Goal: Task Accomplishment & Management: Manage account settings

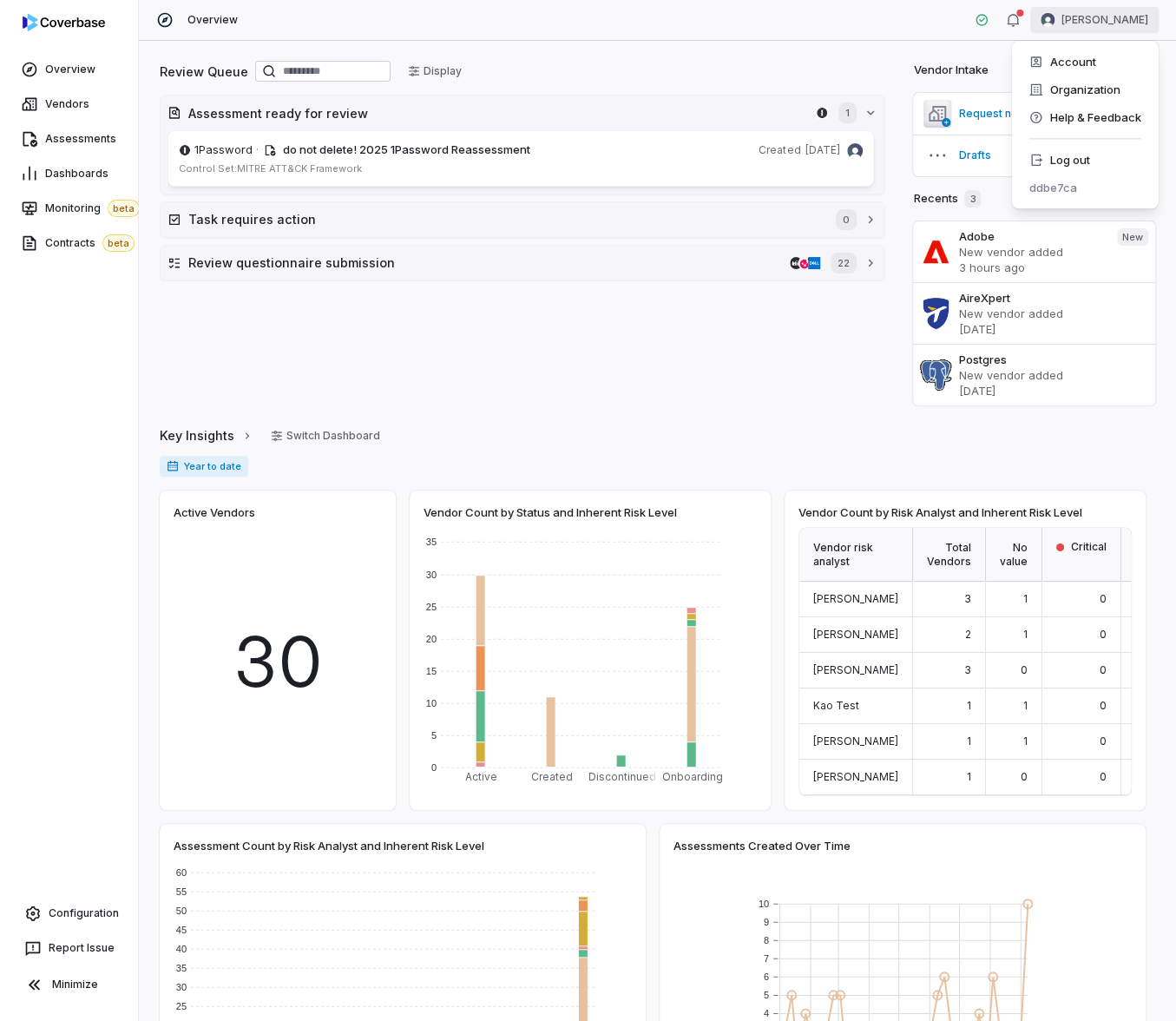
click at [1143, 27] on html "Overview Vendors Assessments Dashboards Monitoring beta Contracts beta Configur…" at bounding box center [588, 510] width 1176 height 1021
click at [1082, 161] on div "Log out" at bounding box center [1085, 159] width 133 height 28
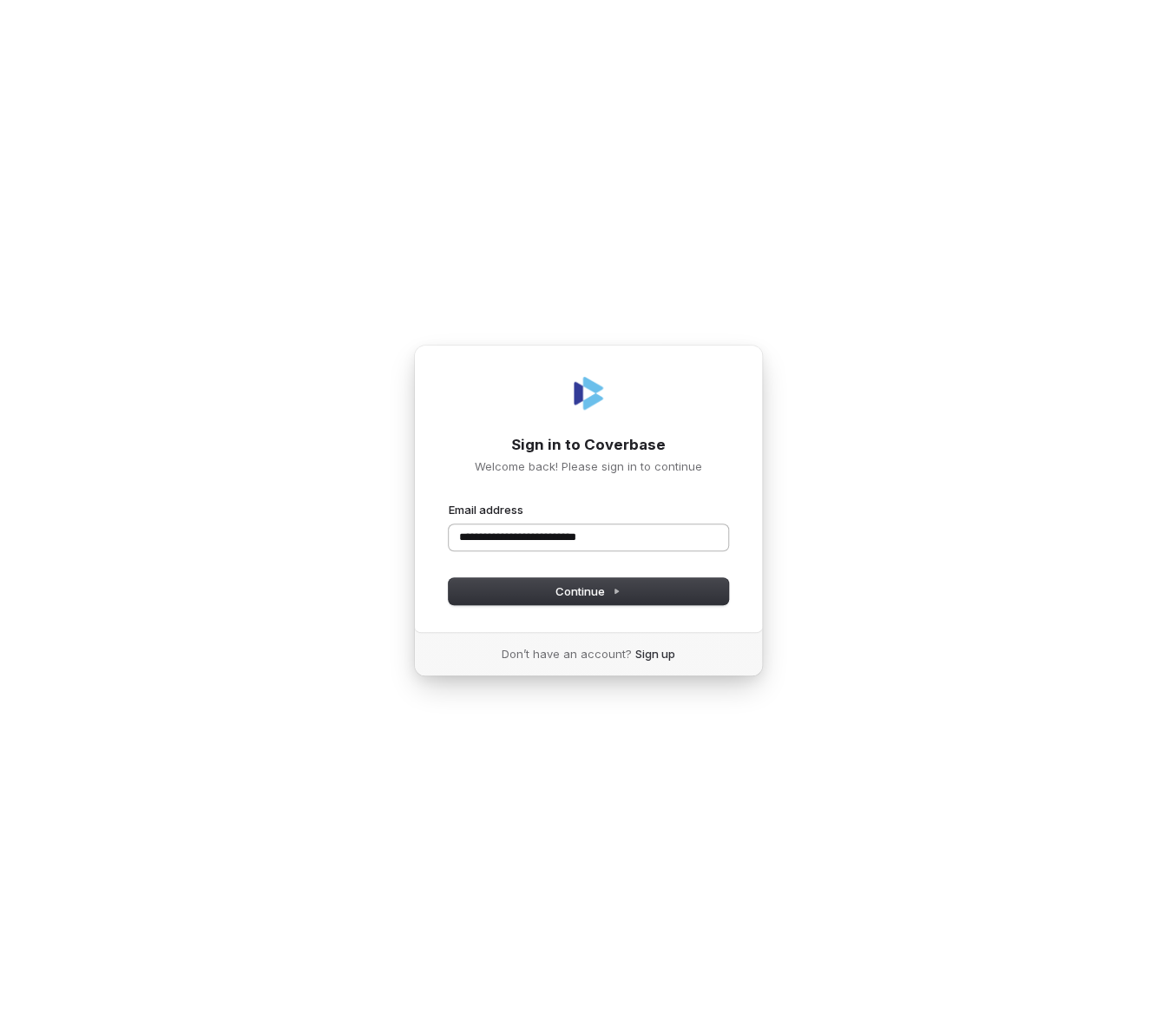
type input "**********"
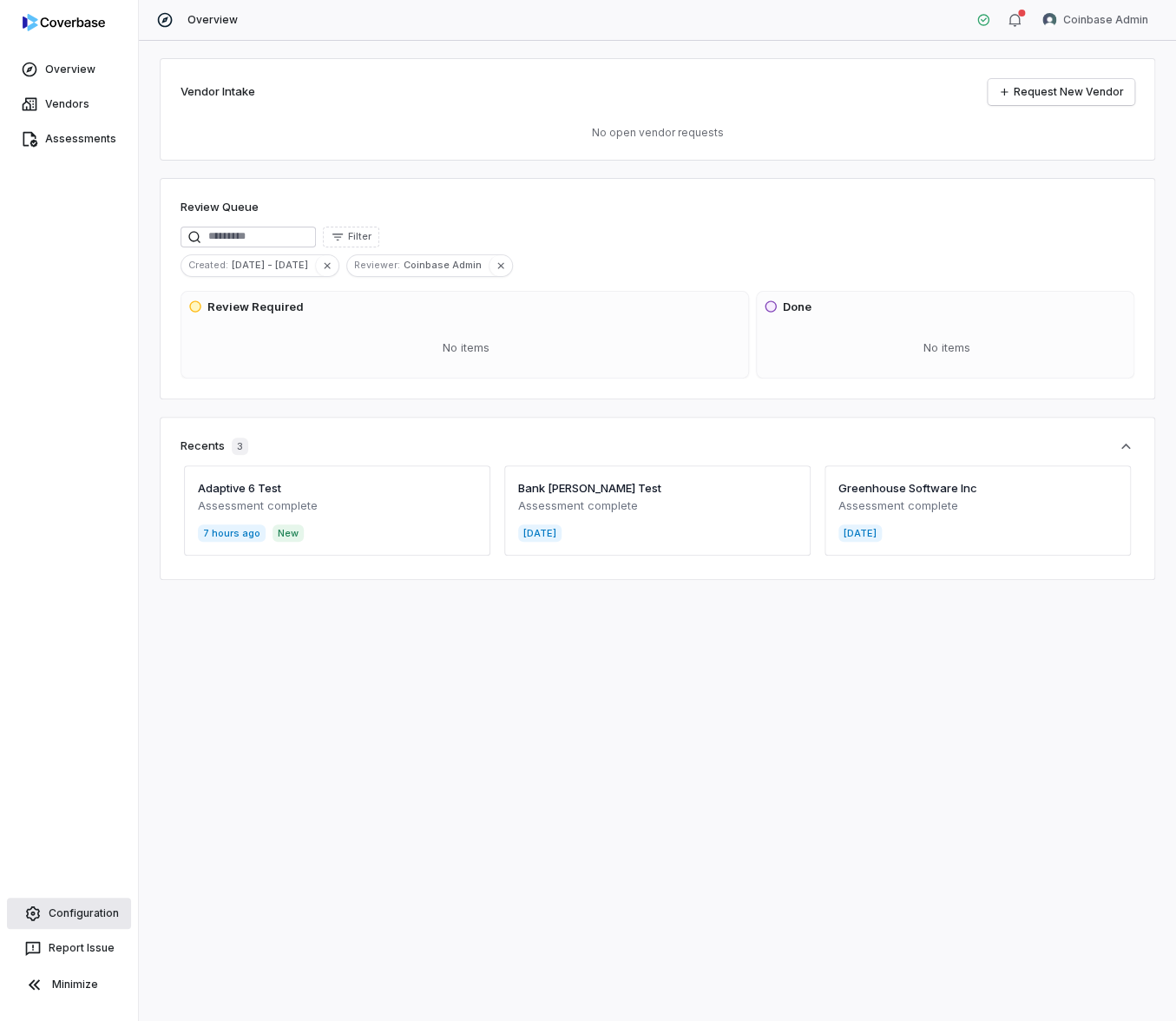
click at [67, 927] on link "Configuration" at bounding box center [69, 913] width 124 height 31
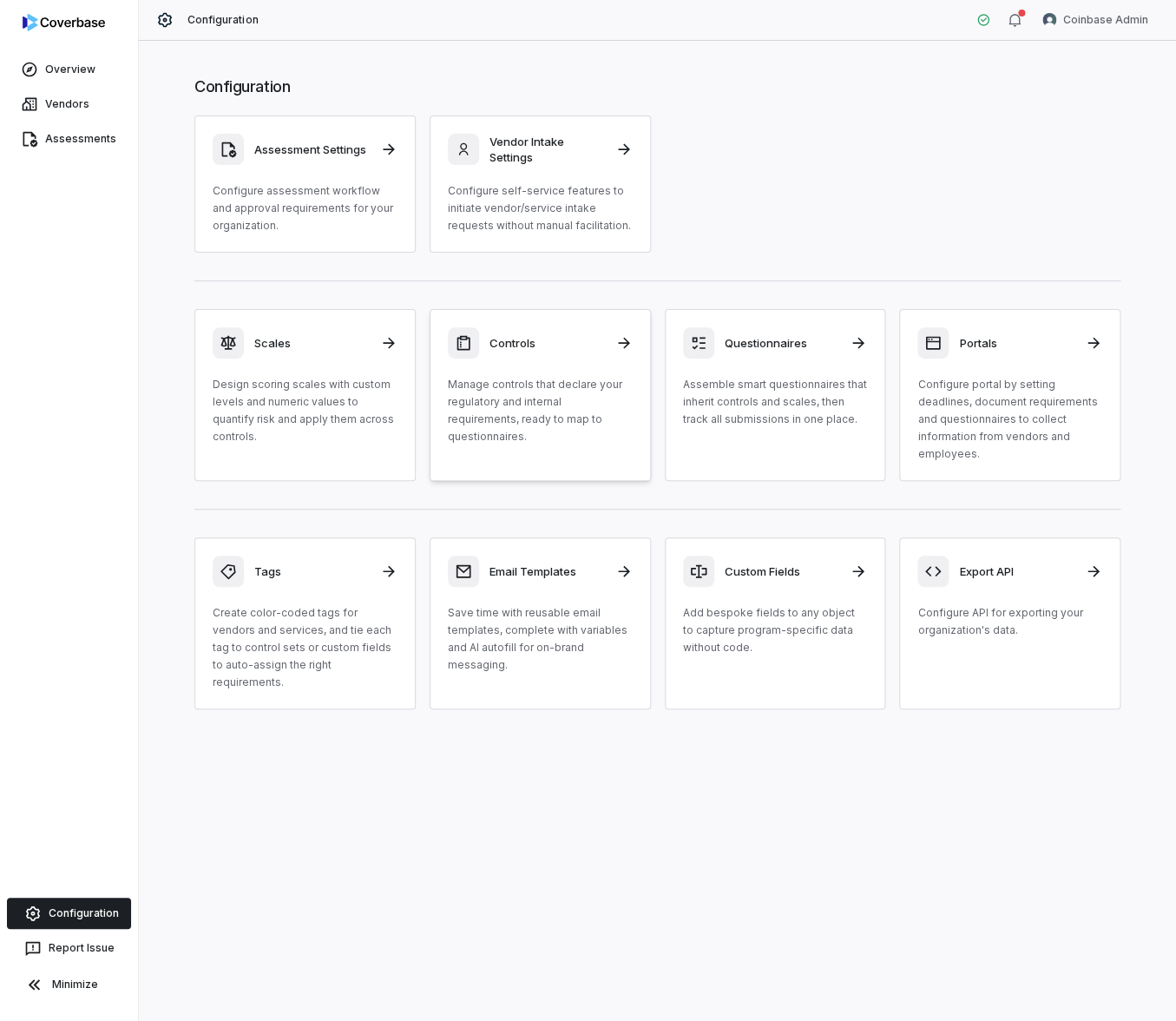
click at [539, 386] on p "Manage controls that declare your regulatory and internal requirements, ready t…" at bounding box center [541, 410] width 185 height 69
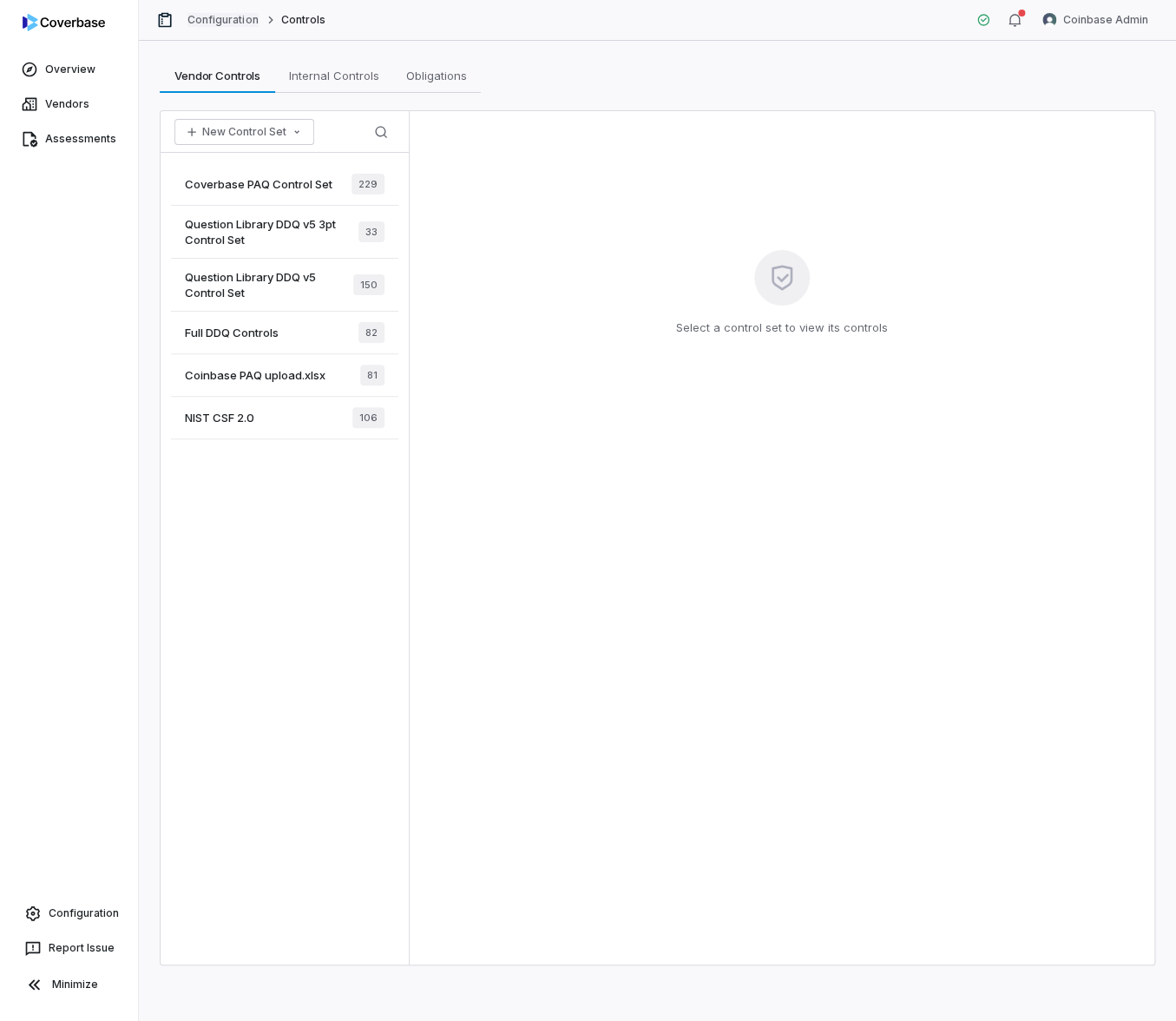
click at [243, 17] on link "Configuration" at bounding box center [223, 20] width 71 height 14
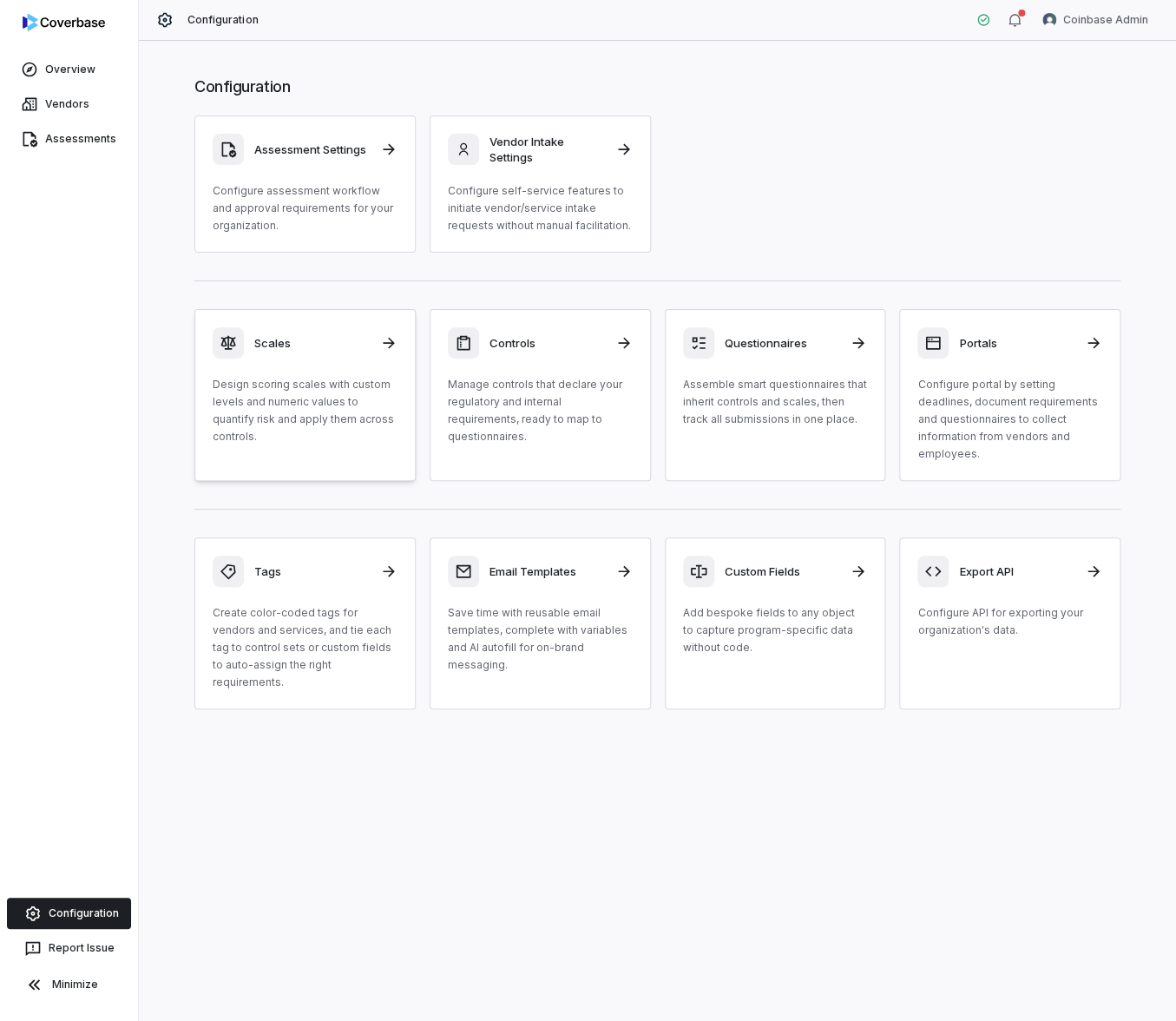
click at [310, 396] on p "Design scoring scales with custom levels and numeric values to quantify risk an…" at bounding box center [305, 410] width 185 height 69
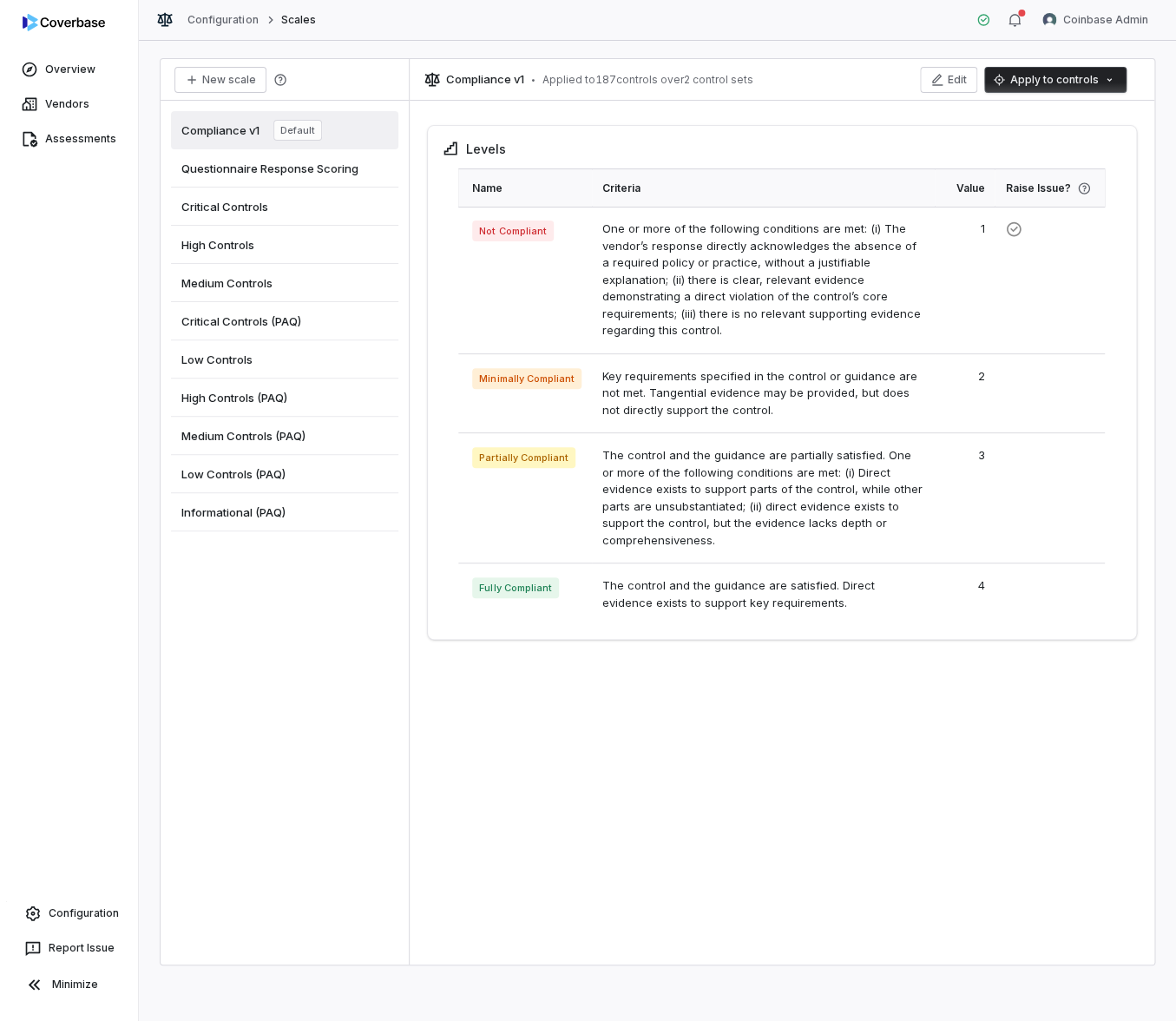
click at [346, 405] on div "High Controls (PAQ)" at bounding box center [285, 397] width 227 height 38
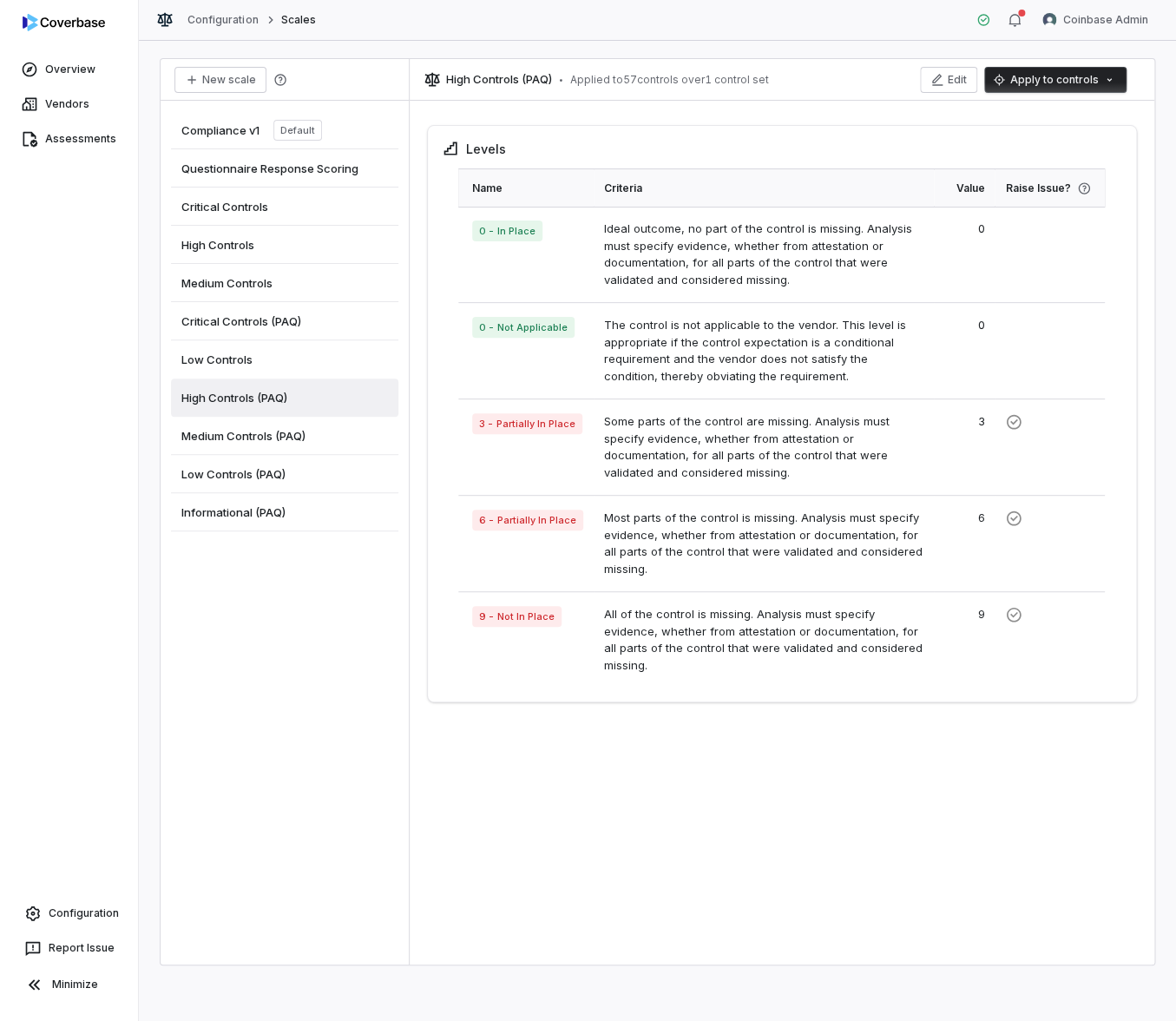
click at [341, 443] on div "Medium Controls (PAQ)" at bounding box center [285, 435] width 227 height 38
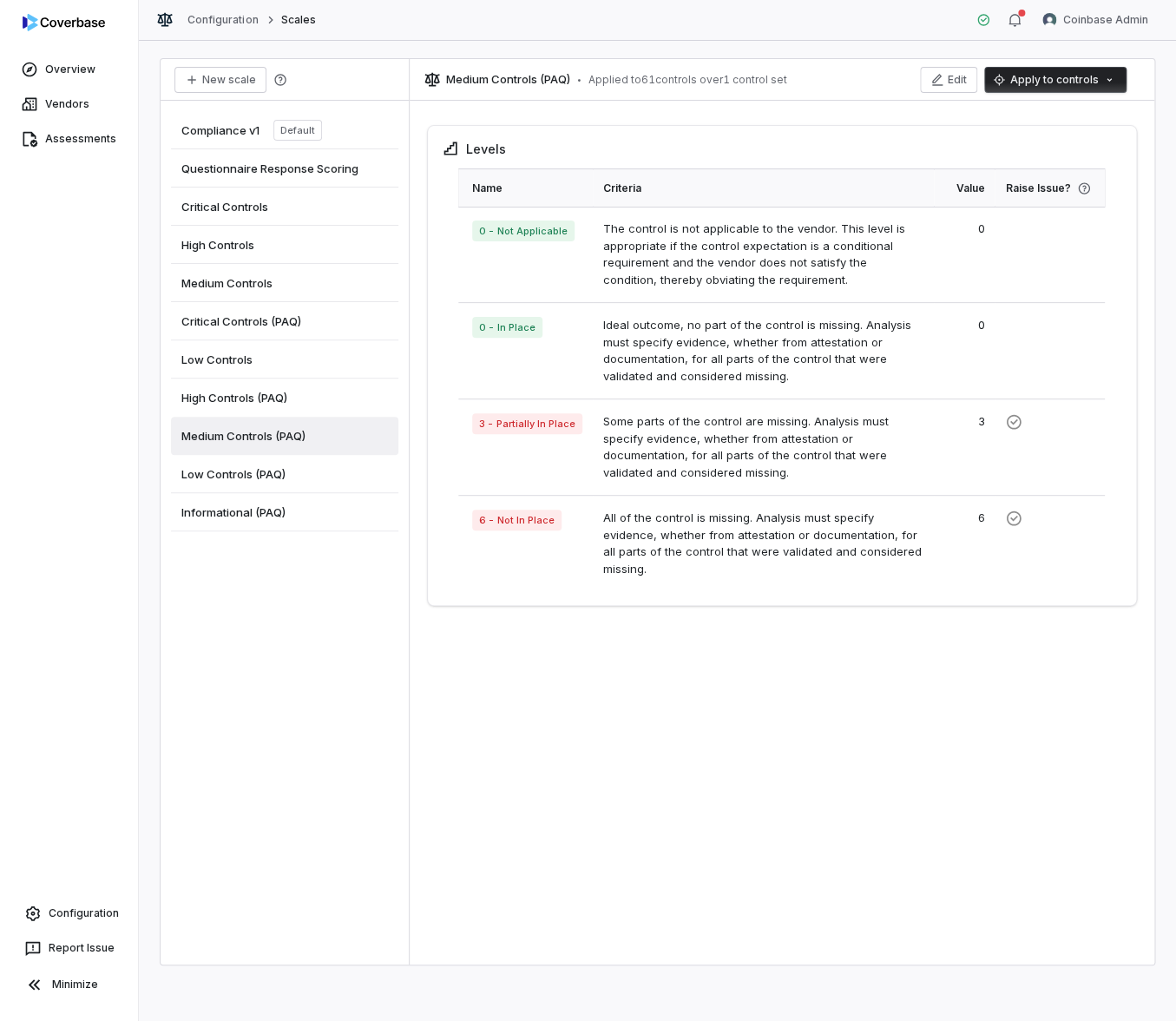
click at [330, 471] on div "Low Controls (PAQ)" at bounding box center [285, 473] width 227 height 38
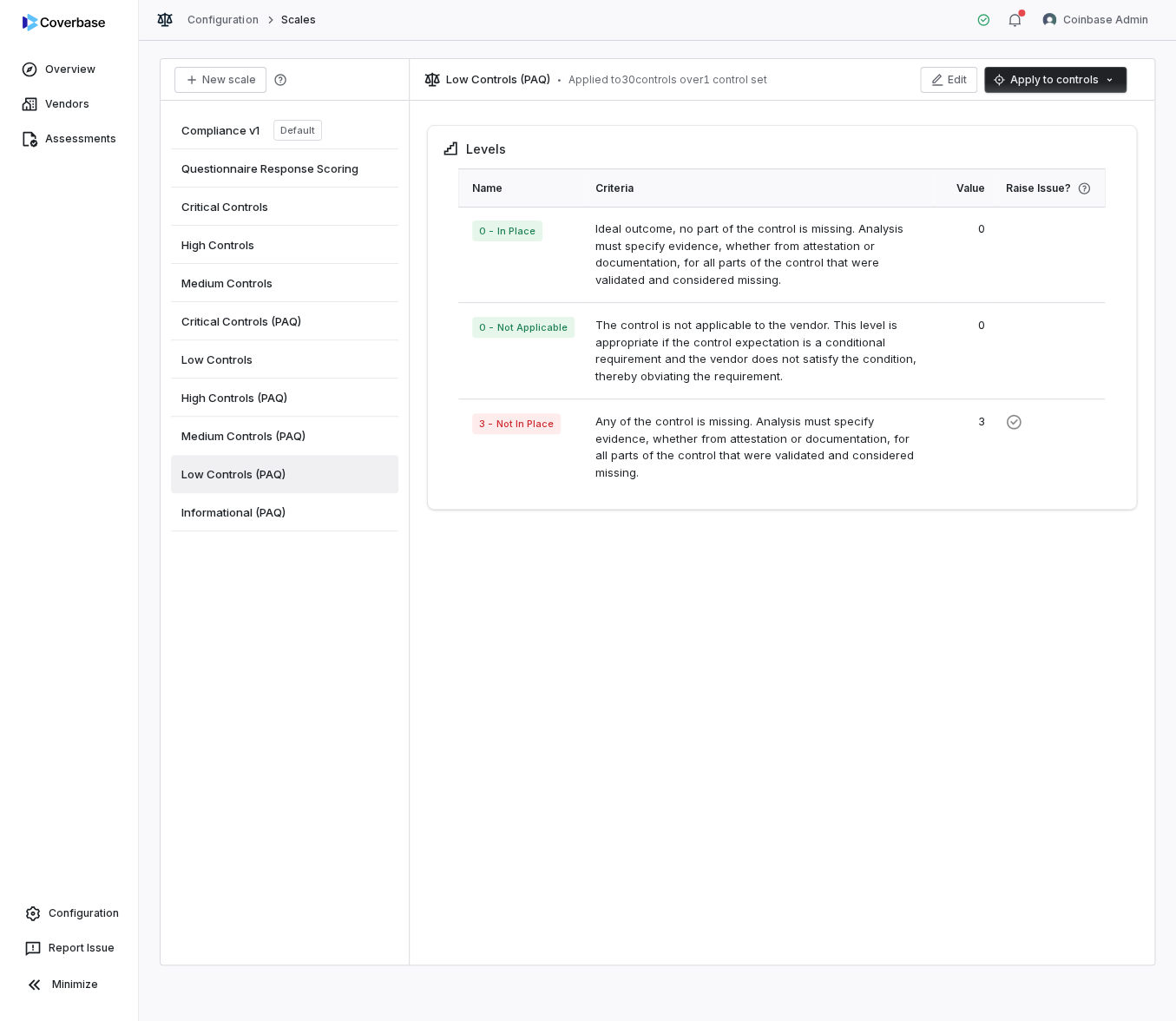
click at [314, 508] on div "Informational (PAQ)" at bounding box center [285, 512] width 227 height 38
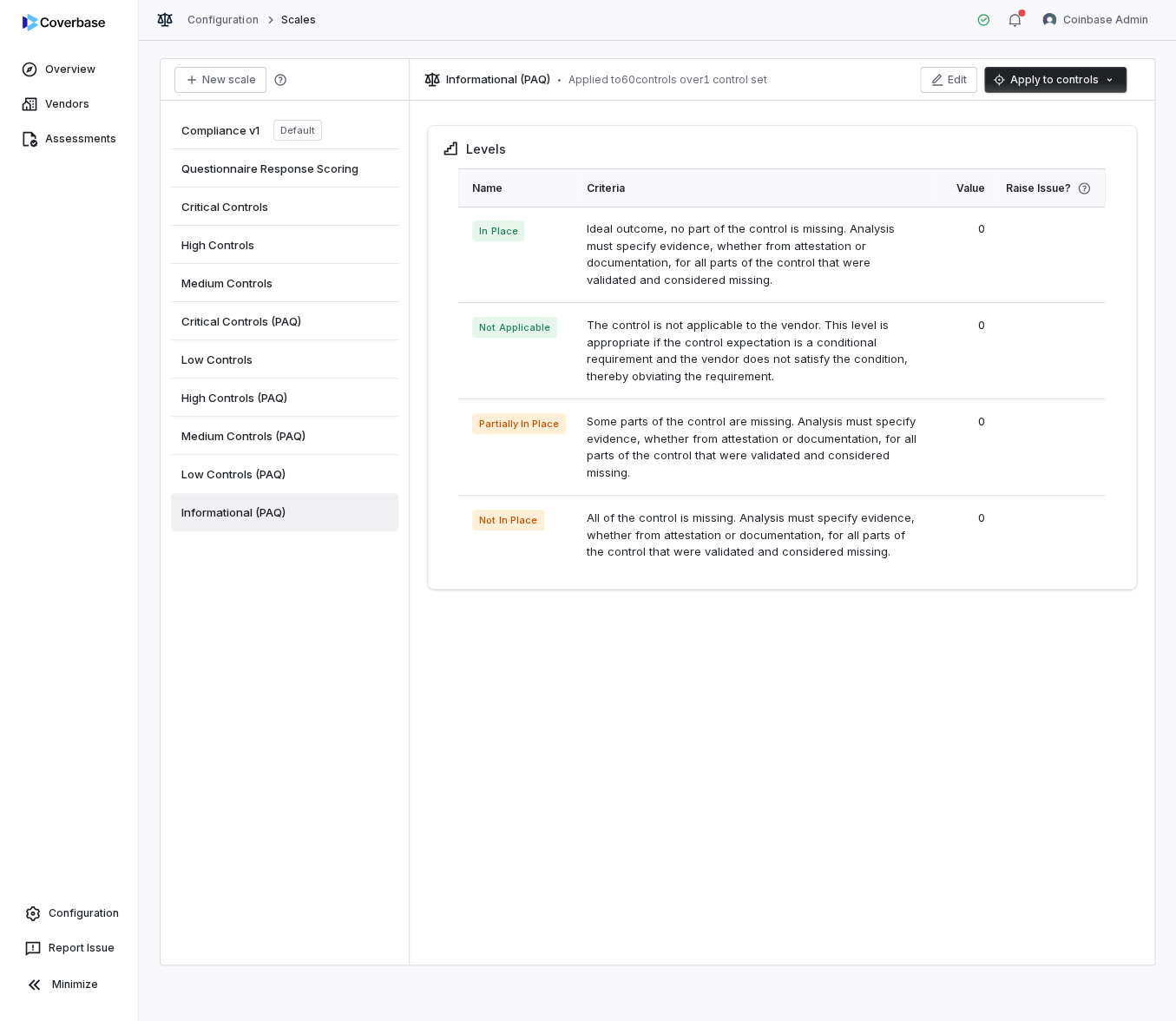
click at [321, 467] on div "Low Controls (PAQ)" at bounding box center [285, 473] width 227 height 38
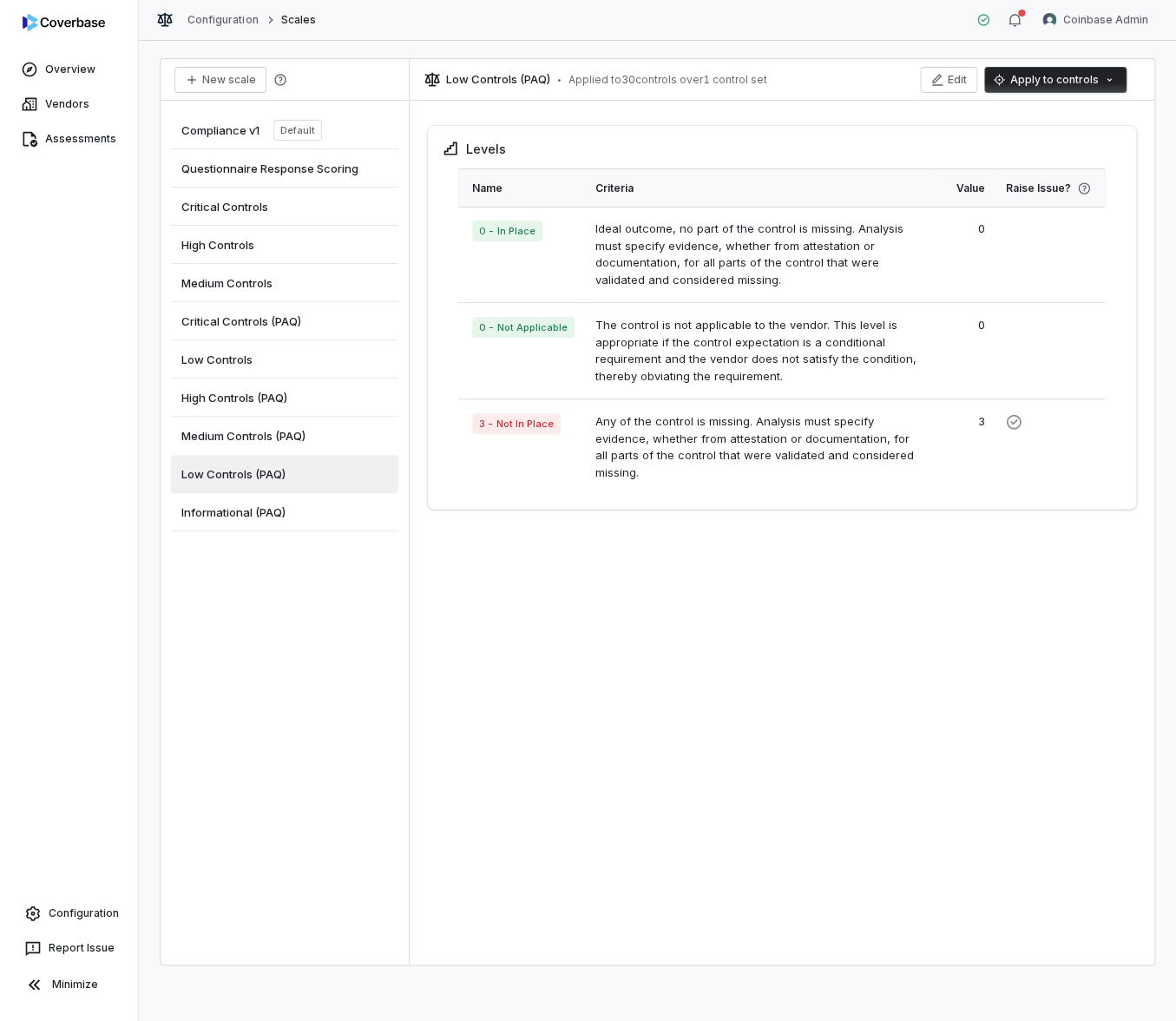
click at [234, 517] on span "Informational (PAQ)" at bounding box center [233, 512] width 104 height 16
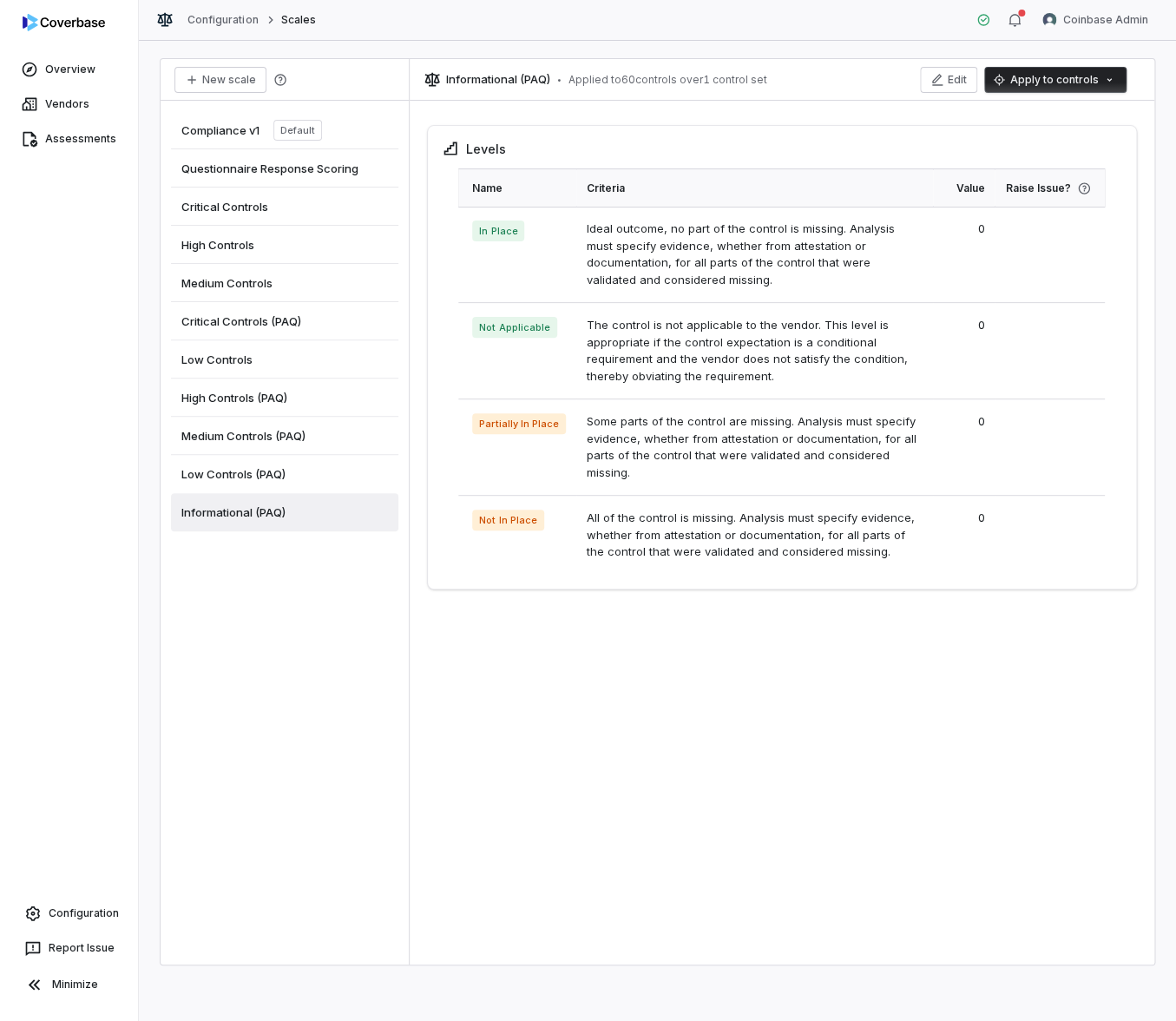
click at [249, 509] on span "Informational (PAQ)" at bounding box center [233, 512] width 104 height 16
click at [241, 478] on span "Low Controls (PAQ)" at bounding box center [233, 474] width 104 height 16
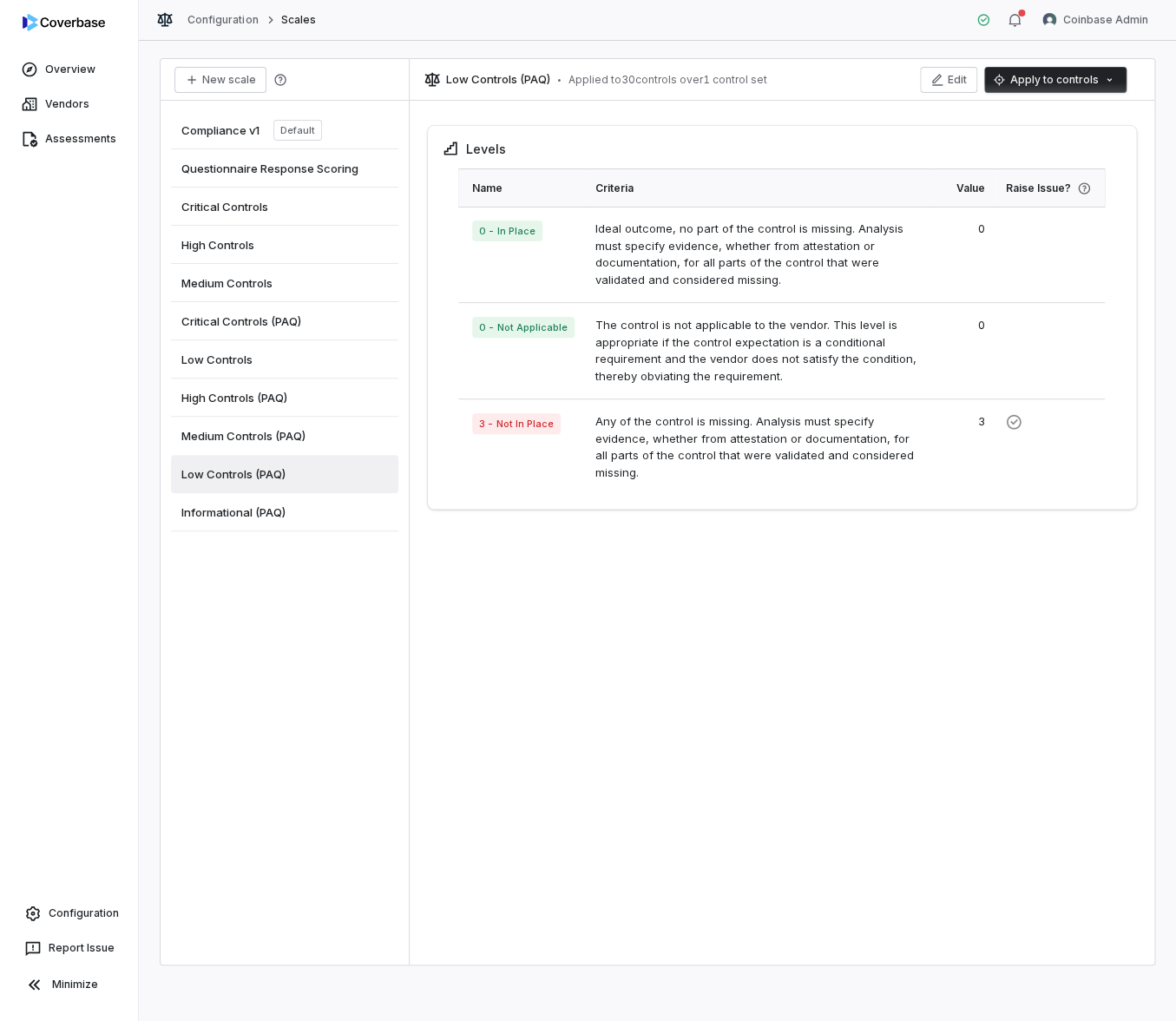
click at [238, 507] on span "Informational (PAQ)" at bounding box center [233, 512] width 104 height 16
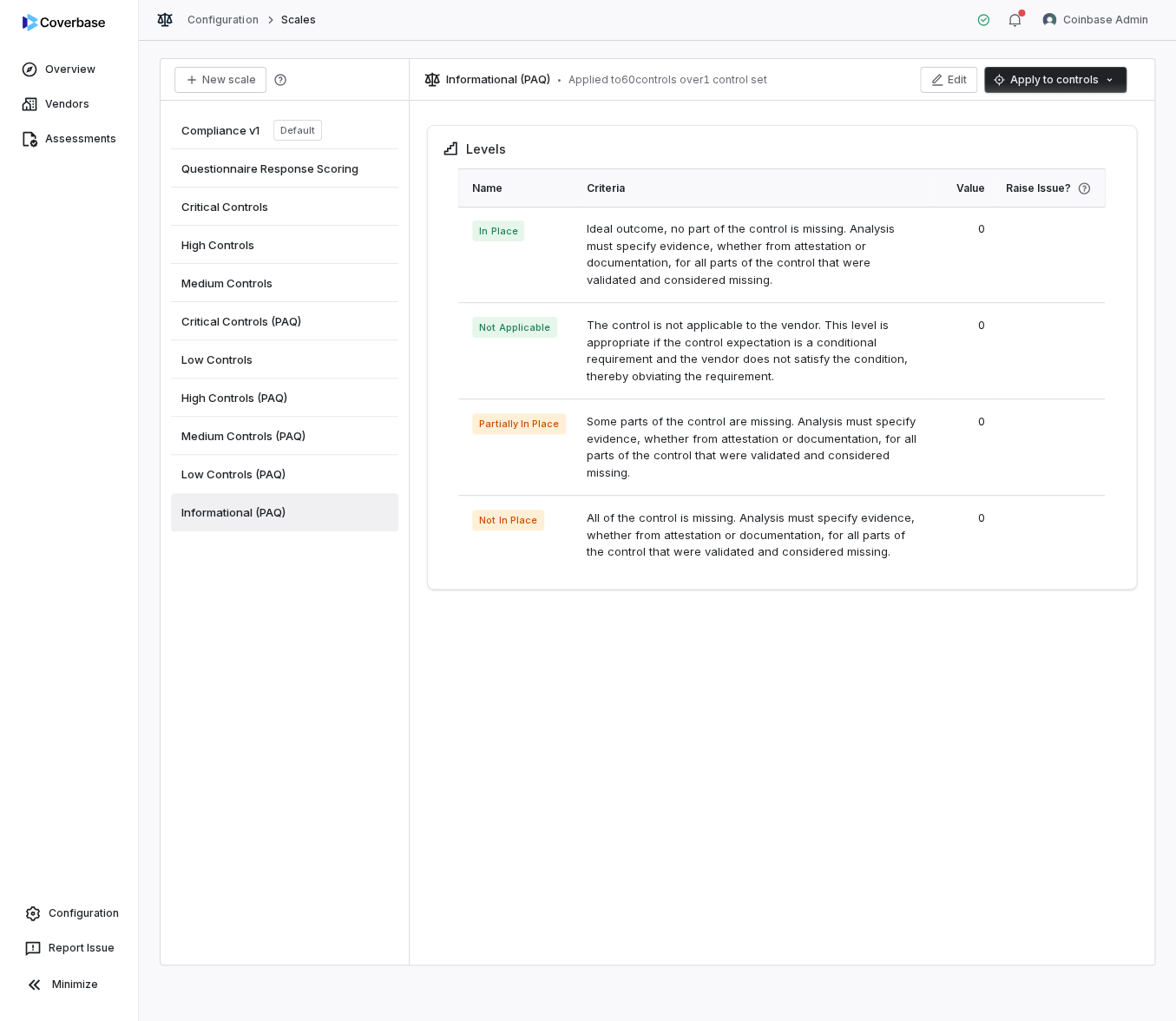
click at [227, 469] on span "Low Controls (PAQ)" at bounding box center [233, 474] width 104 height 16
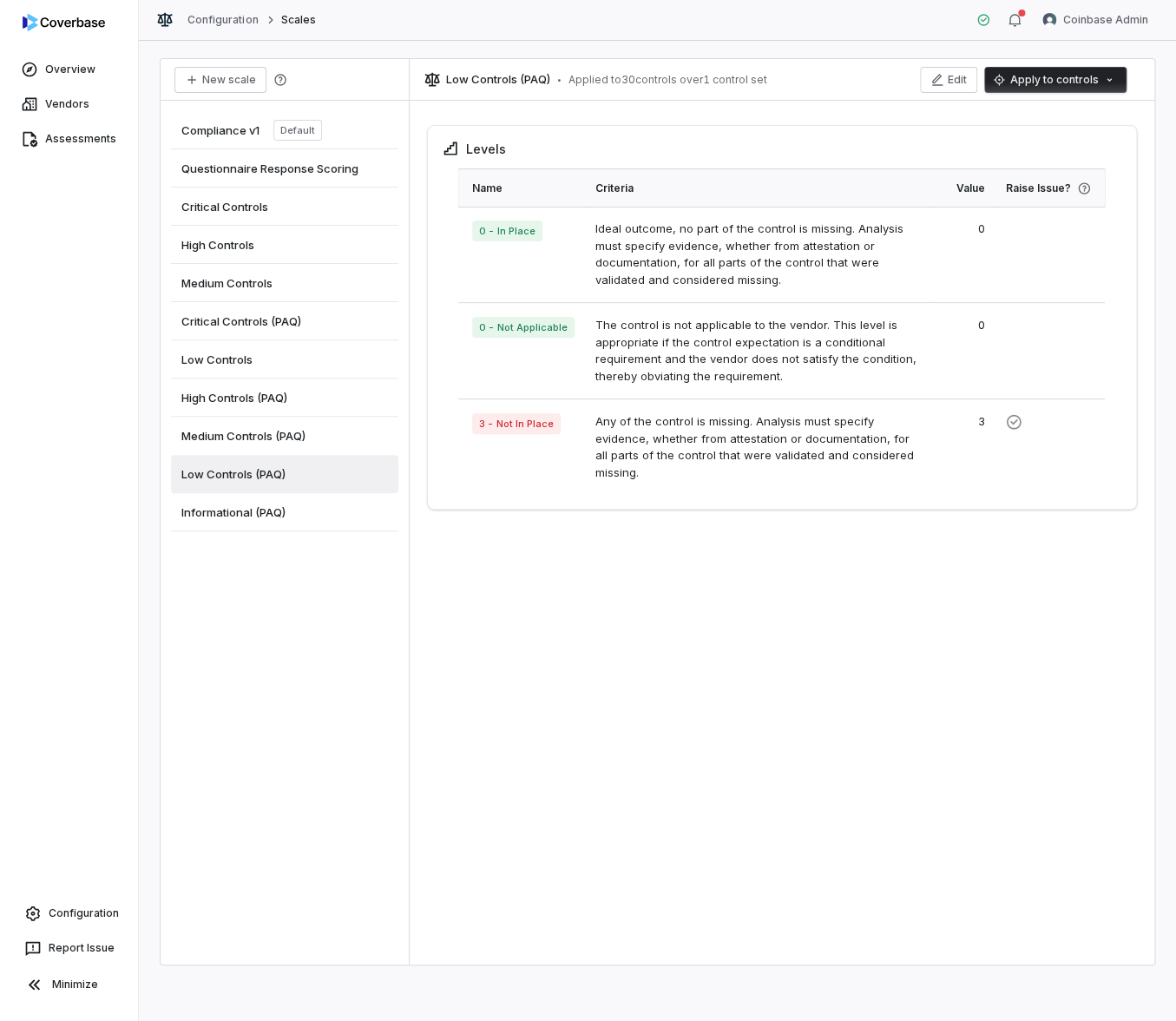
click at [263, 431] on span "Medium Controls (PAQ)" at bounding box center [243, 436] width 124 height 16
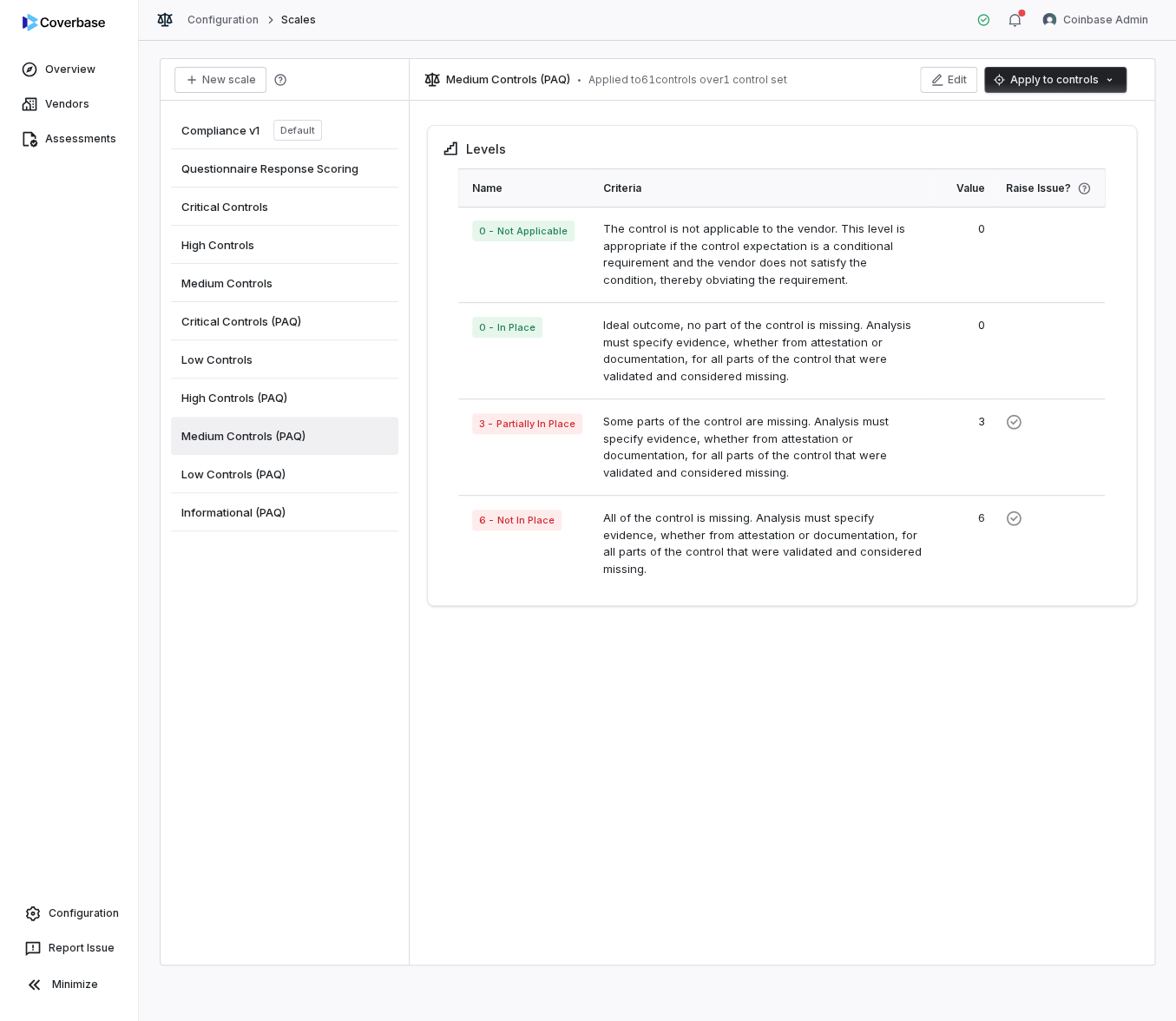
click at [257, 416] on div "Medium Controls (PAQ)" at bounding box center [285, 435] width 227 height 38
click at [257, 400] on span "High Controls (PAQ)" at bounding box center [233, 398] width 106 height 16
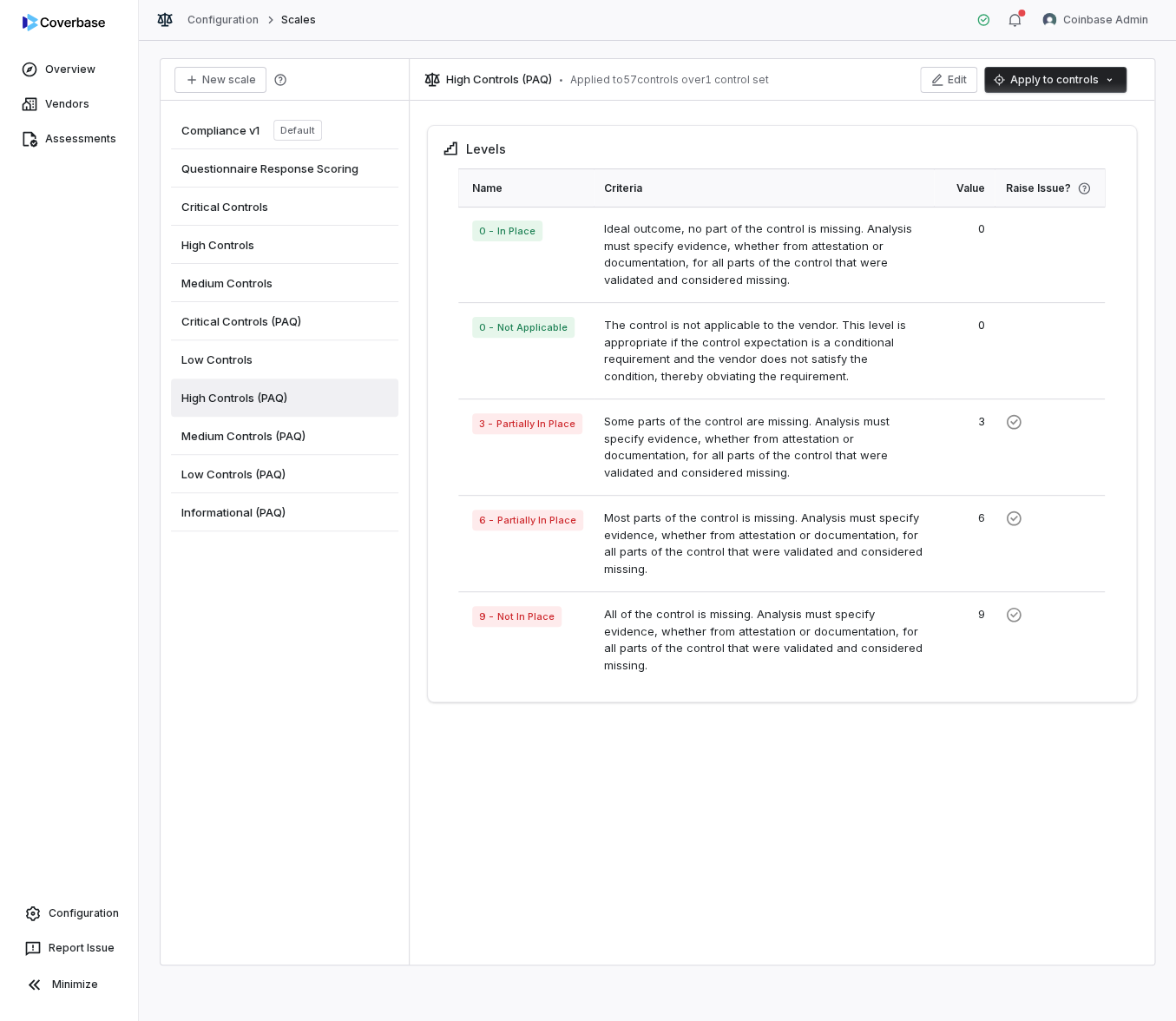
click at [235, 443] on div "Medium Controls (PAQ)" at bounding box center [285, 435] width 227 height 38
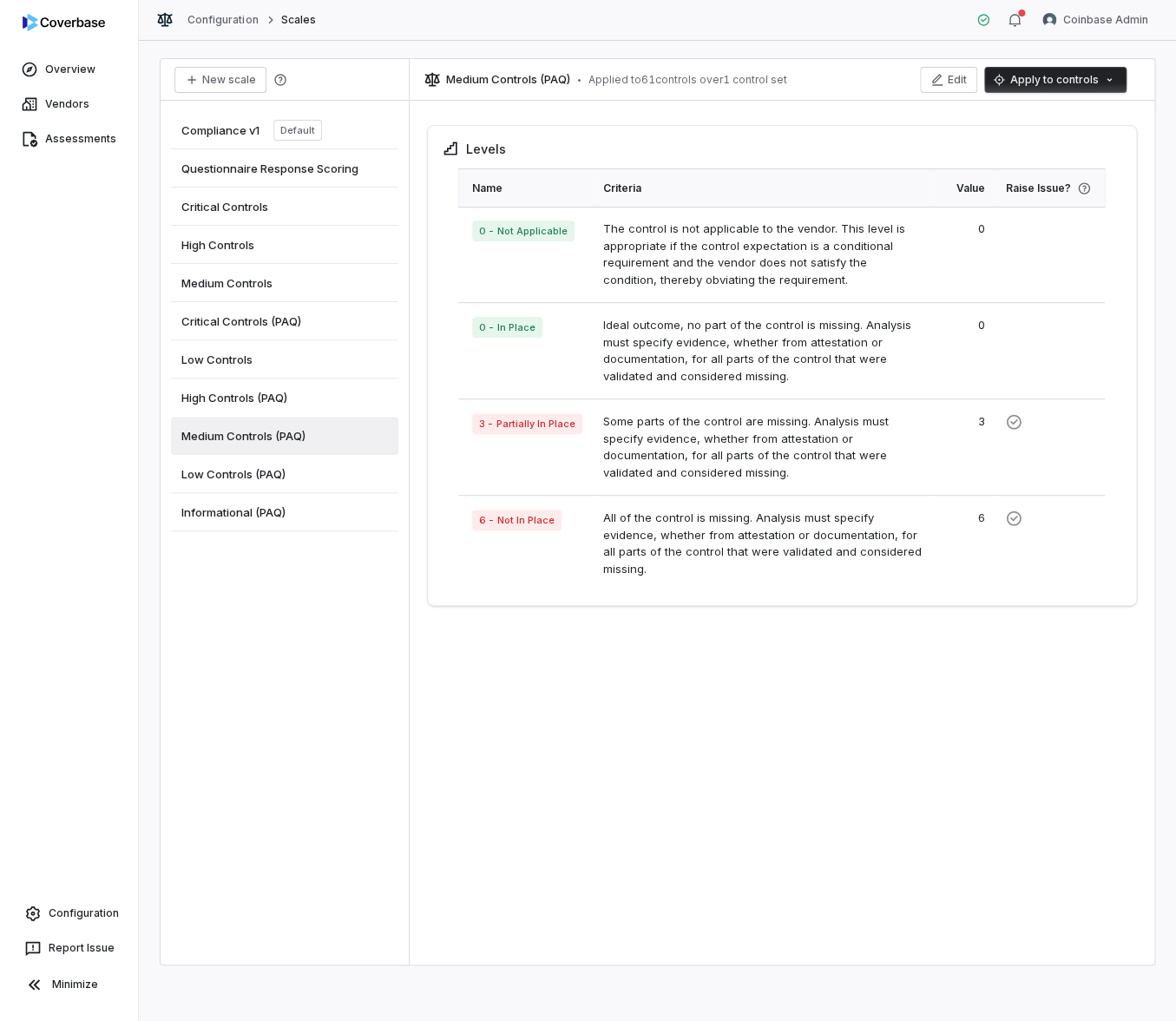
click at [287, 396] on span "High Controls (PAQ)" at bounding box center [233, 398] width 106 height 16
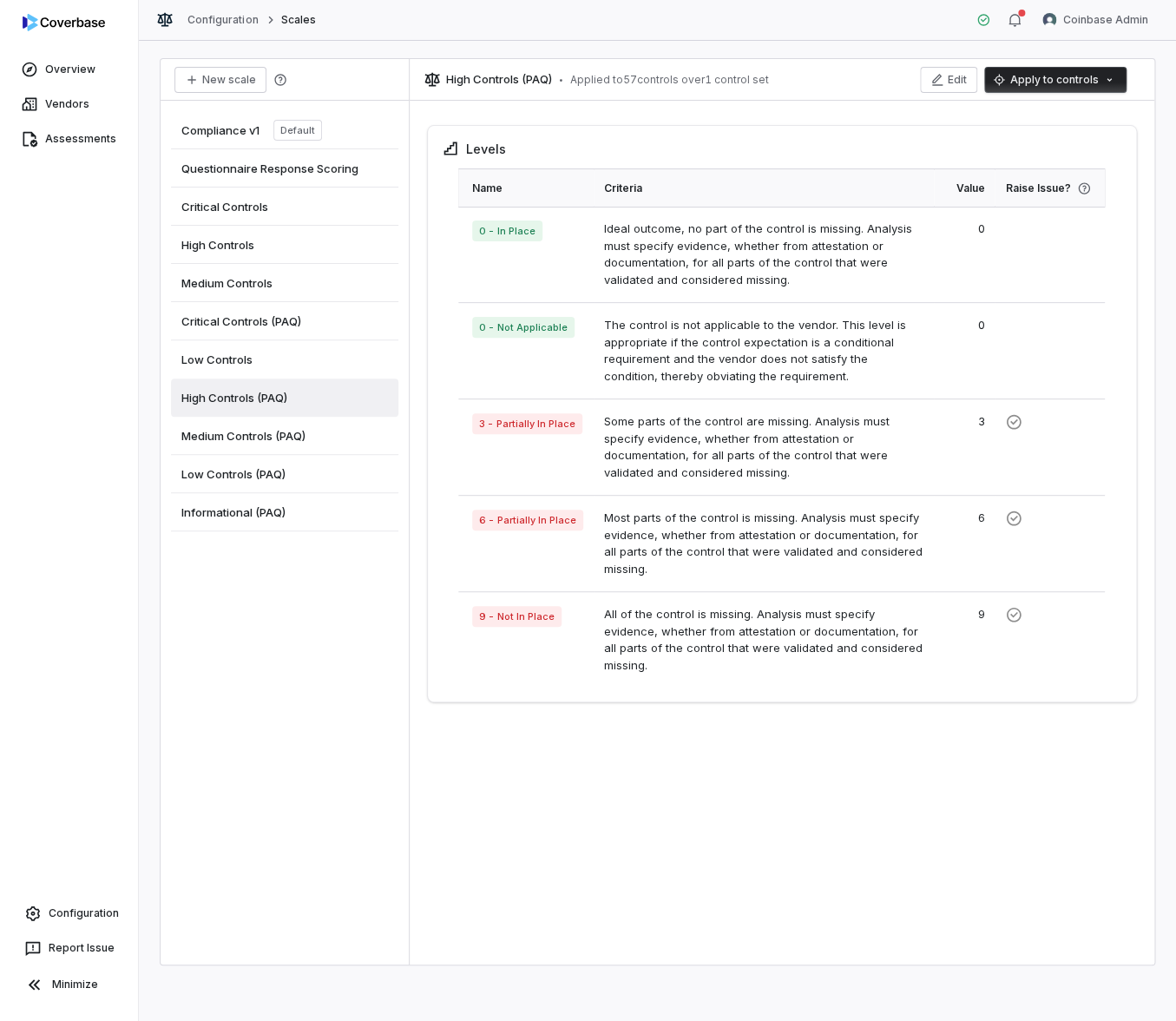
click at [287, 396] on span "High Controls (PAQ)" at bounding box center [233, 398] width 106 height 16
click at [279, 428] on span "Medium Controls (PAQ)" at bounding box center [243, 436] width 124 height 16
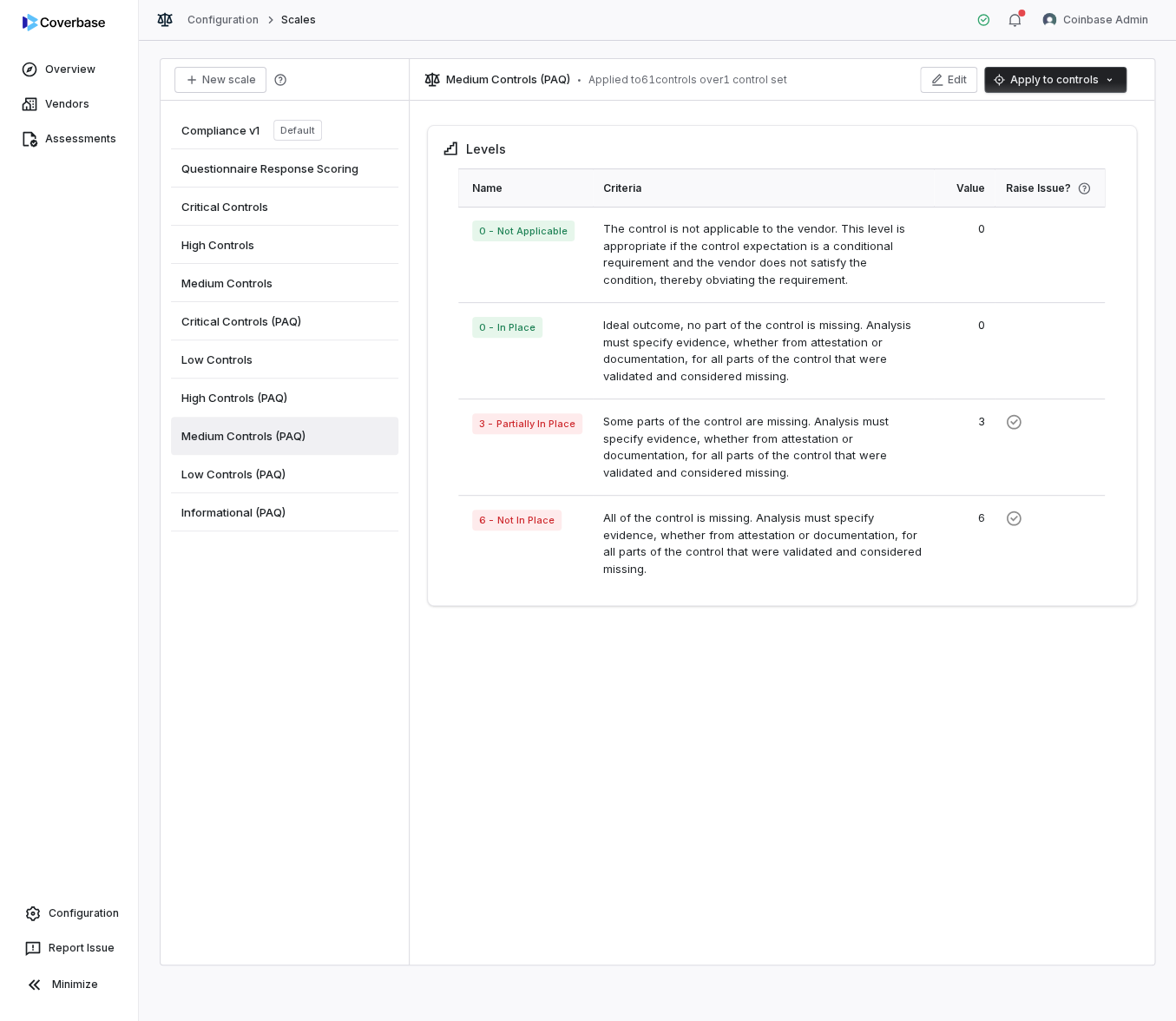
click at [292, 389] on div "High Controls (PAQ)" at bounding box center [285, 397] width 227 height 38
